Goal: Task Accomplishment & Management: Manage account settings

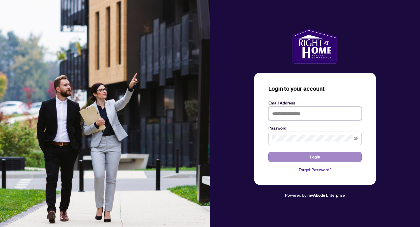
type input "**********"
click at [308, 158] on button "Login" at bounding box center [314, 157] width 93 height 10
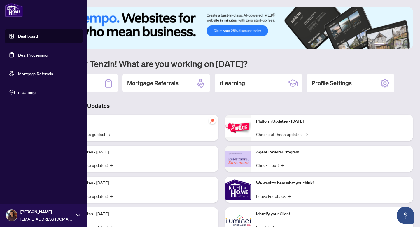
click at [18, 54] on link "Deal Processing" at bounding box center [32, 54] width 29 height 5
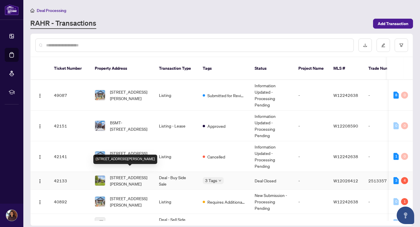
click at [129, 176] on span "[STREET_ADDRESS][PERSON_NAME]" at bounding box center [130, 180] width 40 height 13
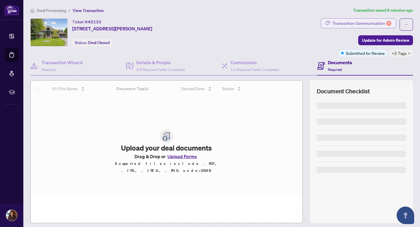
click at [381, 21] on div "Transaction Communication 4" at bounding box center [362, 23] width 59 height 9
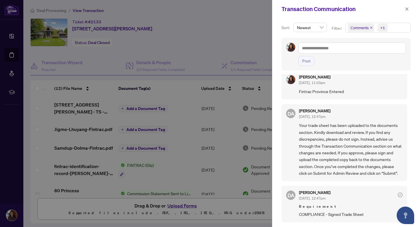
scroll to position [265, 0]
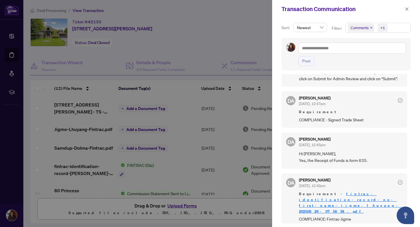
click at [205, 67] on div at bounding box center [210, 113] width 420 height 227
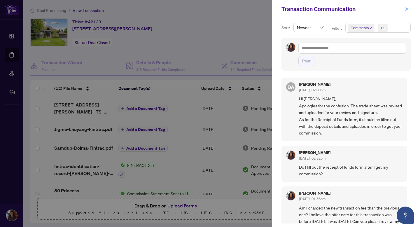
click at [407, 10] on icon "close" at bounding box center [407, 9] width 4 height 4
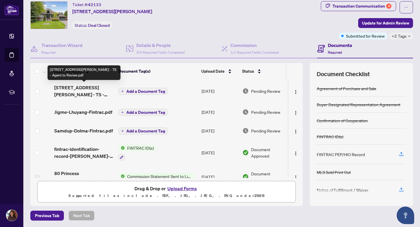
click at [90, 92] on span "80 Princess Margaret Blvd - TS - Agent to Review.pdf" at bounding box center [84, 91] width 60 height 14
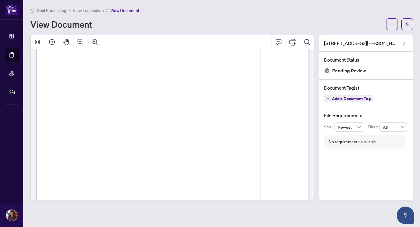
scroll to position [33, 0]
click at [291, 42] on icon "Print" at bounding box center [292, 42] width 7 height 7
click at [50, 43] on icon "Page Layout" at bounding box center [52, 42] width 6 height 6
click at [82, 9] on span "View Transaction" at bounding box center [88, 10] width 31 height 5
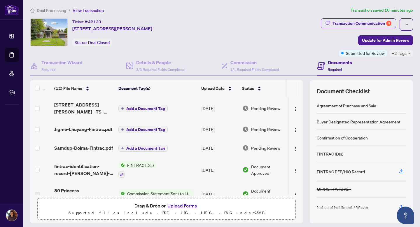
click at [81, 128] on span "Jigme-Lhuyang-Fintrac.pdf" at bounding box center [83, 129] width 58 height 7
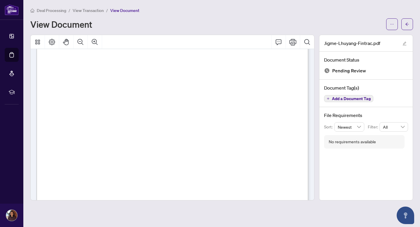
scroll to position [2082, 0]
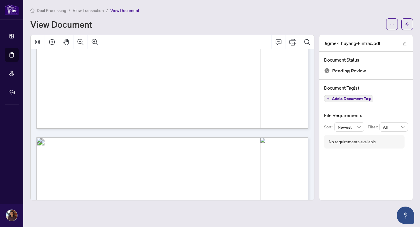
click at [81, 13] on span "View Transaction" at bounding box center [88, 10] width 31 height 5
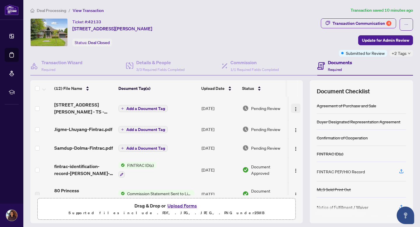
click at [294, 107] on img "button" at bounding box center [296, 109] width 5 height 5
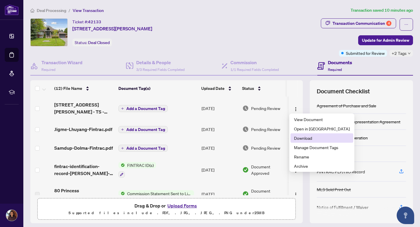
click at [295, 140] on span "Download" at bounding box center [322, 138] width 56 height 6
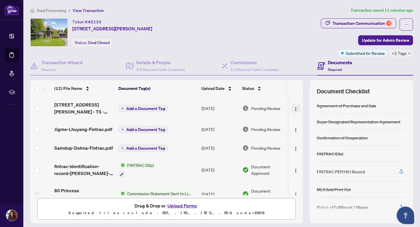
click at [294, 107] on img "button" at bounding box center [296, 109] width 5 height 5
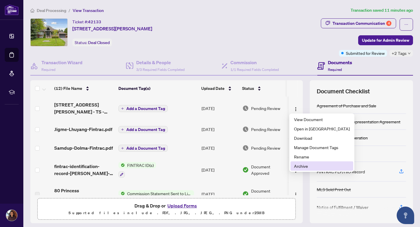
click at [297, 168] on span "Archive" at bounding box center [322, 166] width 56 height 6
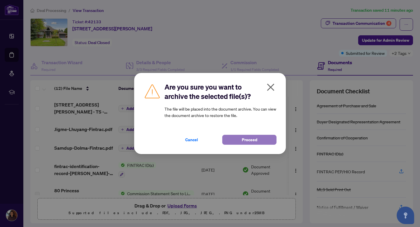
click at [239, 139] on button "Proceed" at bounding box center [249, 140] width 54 height 10
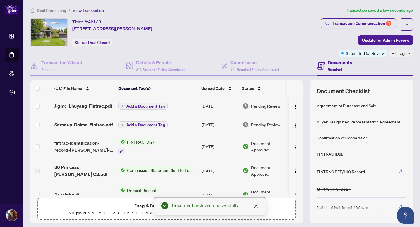
click at [144, 208] on span "Drag & Drop or Upload Forms" at bounding box center [167, 206] width 64 height 8
click at [142, 203] on span "Drag & Drop or Upload Forms" at bounding box center [167, 206] width 64 height 8
click at [256, 207] on icon "close" at bounding box center [256, 206] width 5 height 5
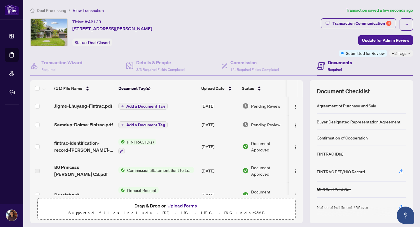
click at [179, 205] on button "Upload Forms" at bounding box center [182, 206] width 33 height 8
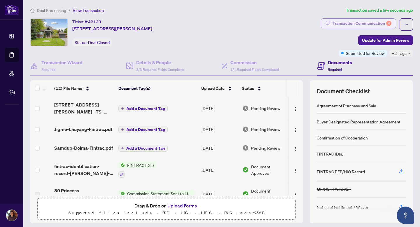
click at [358, 21] on div "Transaction Communication 4" at bounding box center [362, 23] width 59 height 9
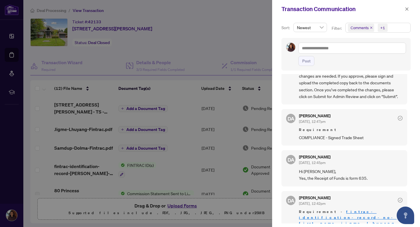
scroll to position [284, 0]
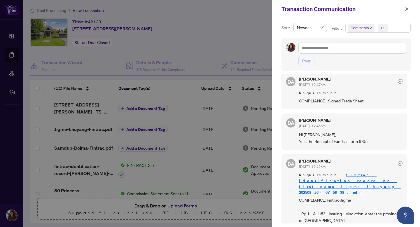
click at [252, 21] on div at bounding box center [210, 113] width 420 height 227
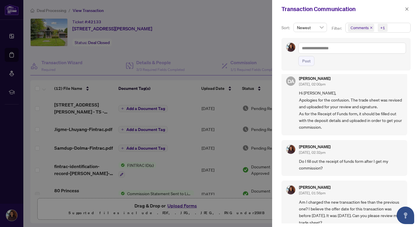
scroll to position [0, 0]
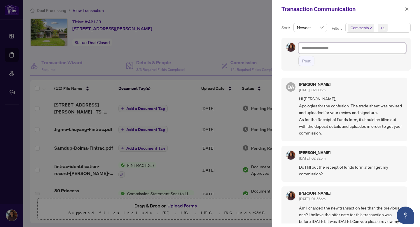
click at [320, 47] on textarea at bounding box center [353, 48] width 108 height 11
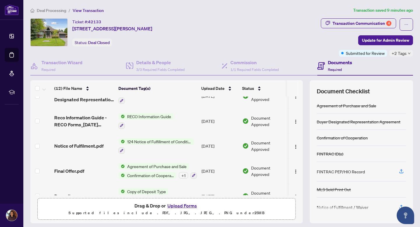
scroll to position [185, 0]
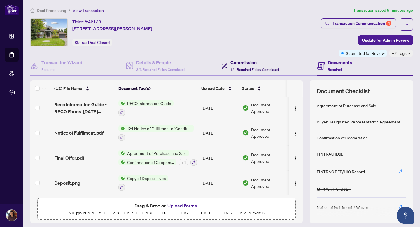
click at [254, 67] on span "1/1 Required Fields Completed" at bounding box center [255, 69] width 48 height 4
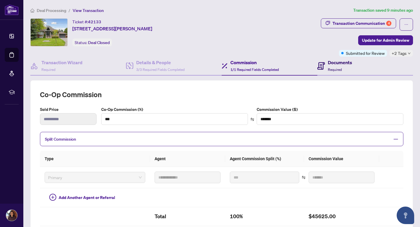
click at [341, 67] on span "Required" at bounding box center [335, 69] width 14 height 4
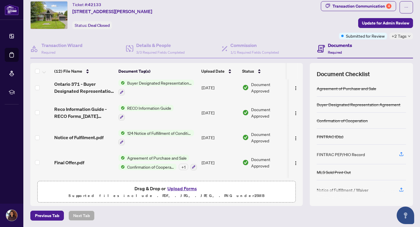
scroll to position [185, 0]
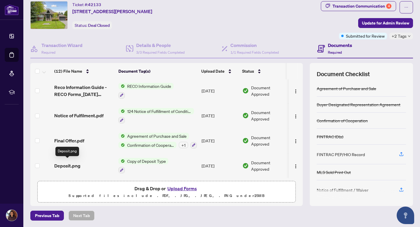
click at [75, 163] on span "Deposit.png" at bounding box center [67, 165] width 26 height 7
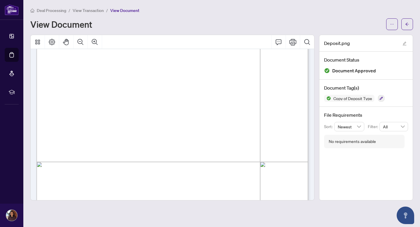
scroll to position [118, 0]
